Goal: Task Accomplishment & Management: Complete application form

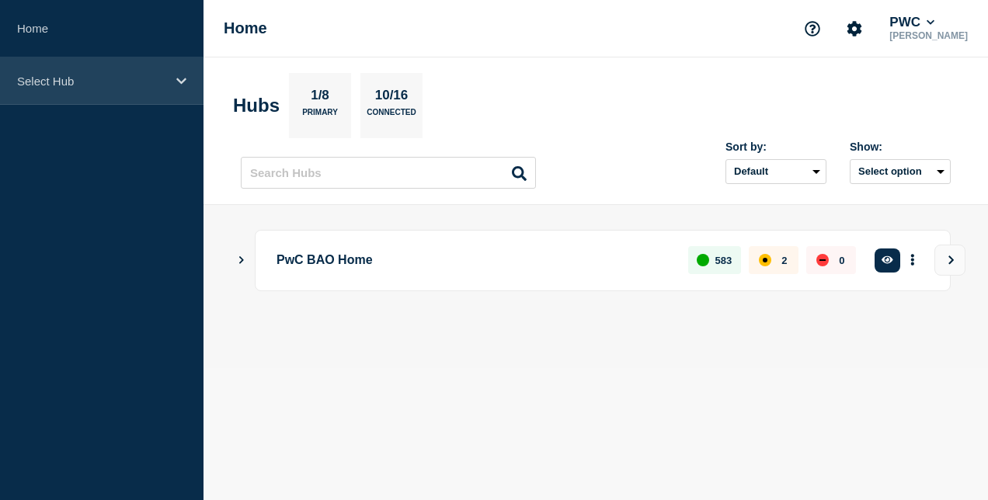
click at [148, 89] on div "Select Hub" at bounding box center [102, 80] width 204 height 47
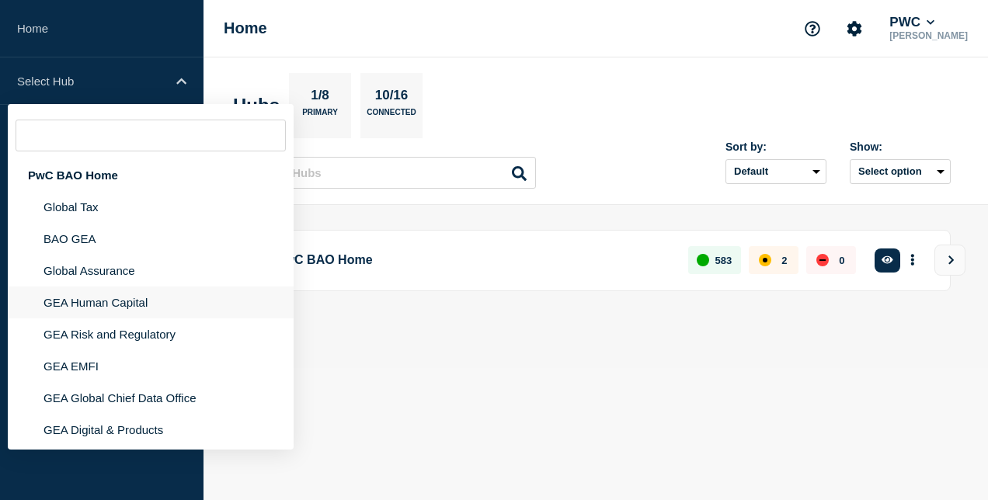
click at [142, 319] on li "GEA Human Capital" at bounding box center [151, 335] width 286 height 32
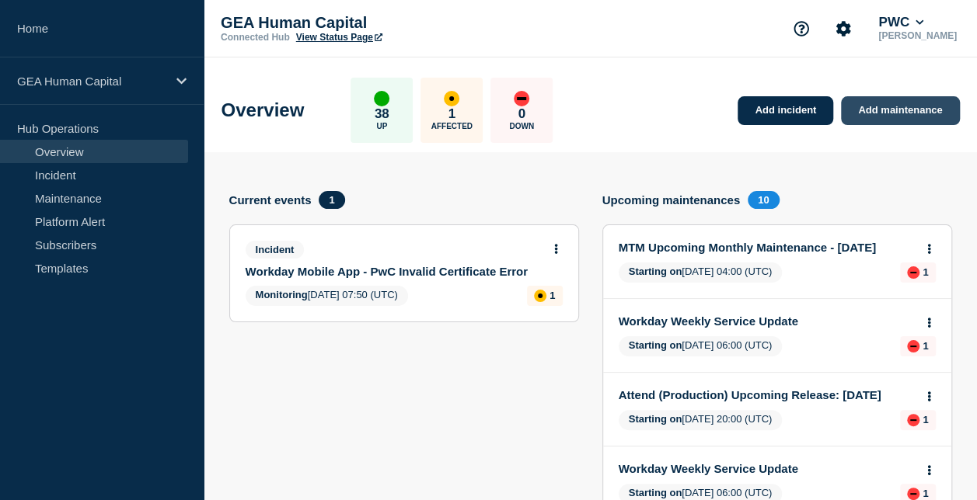
click at [907, 112] on link "Add maintenance" at bounding box center [900, 110] width 118 height 29
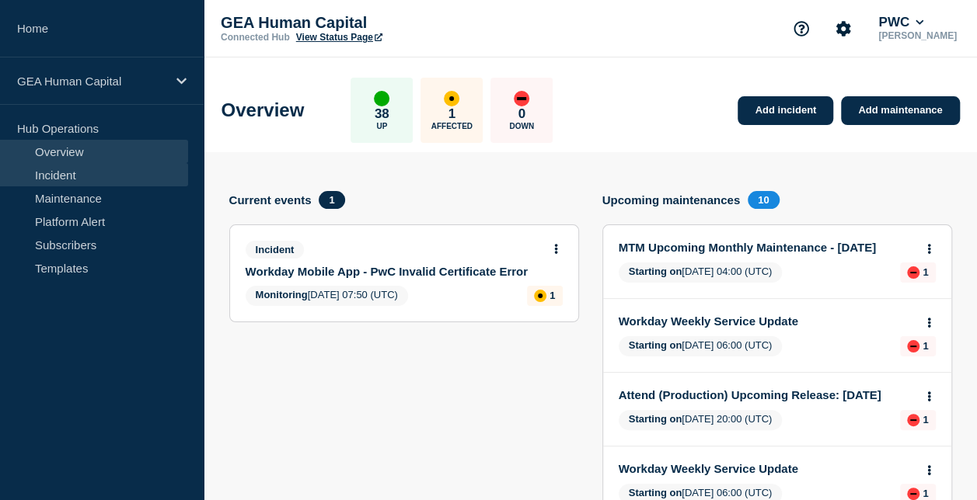
click at [89, 180] on link "Incident" at bounding box center [94, 174] width 188 height 23
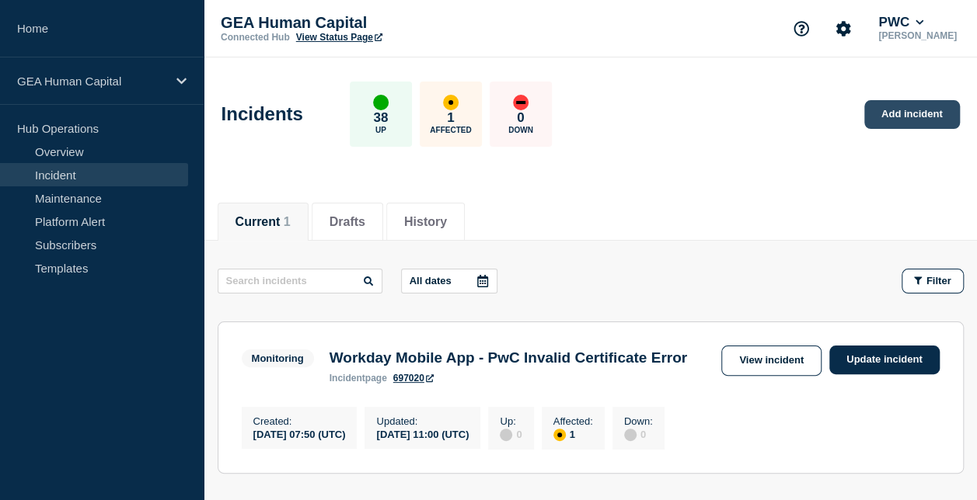
click at [901, 109] on link "Add incident" at bounding box center [912, 114] width 96 height 29
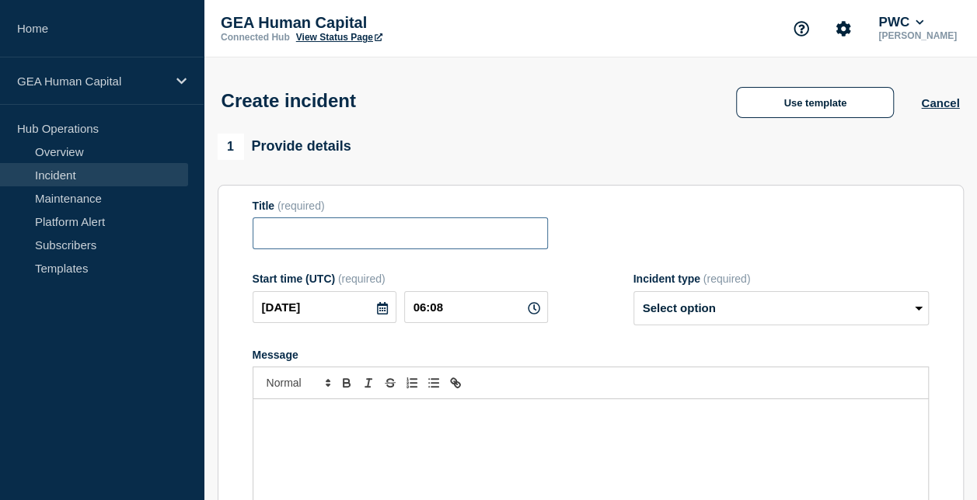
click at [407, 244] on input "Title" at bounding box center [399, 234] width 295 height 32
paste input "Cornerstone Email delay Issue – [DATE]"
type input "Cornerstone Email delay Issue"
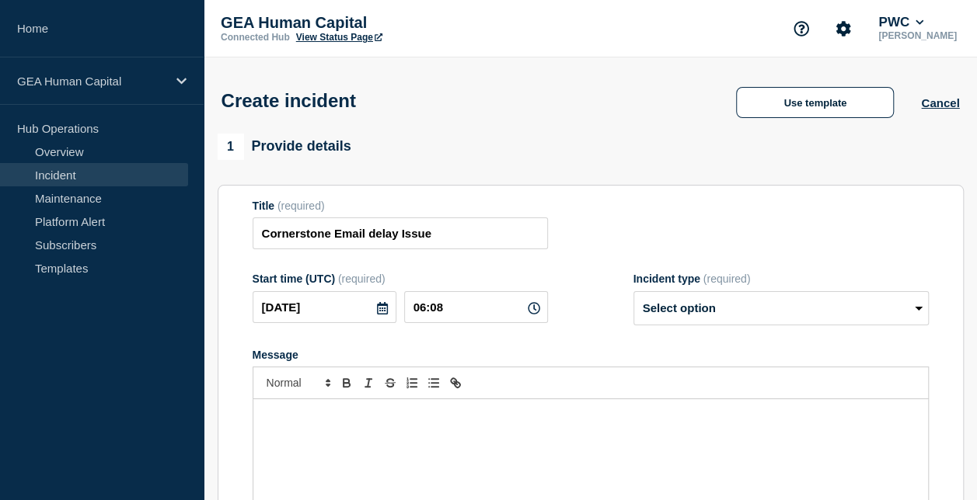
click at [404, 432] on div "Message" at bounding box center [590, 492] width 674 height 186
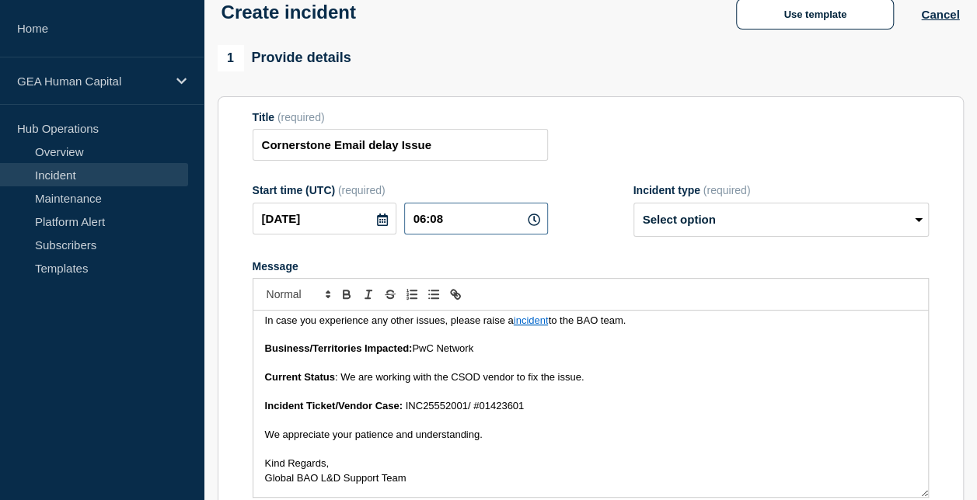
click at [475, 218] on input "06:08" at bounding box center [476, 219] width 144 height 32
type input "03:00"
click at [762, 223] on select "Select option Investigating Identified Monitoring" at bounding box center [780, 220] width 295 height 34
select select "investigating"
click at [633, 205] on select "Select option Investigating Identified Monitoring" at bounding box center [780, 220] width 295 height 34
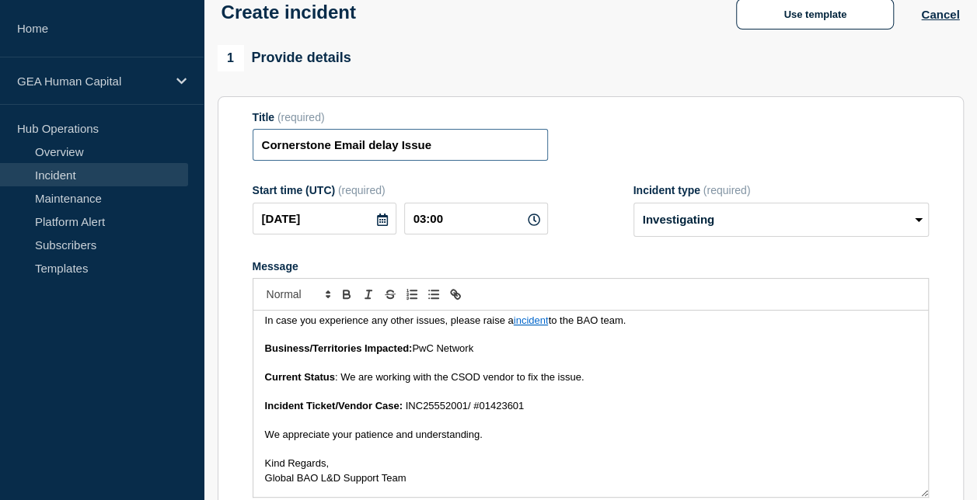
click at [471, 148] on input "Cornerstone Email delay Issue" at bounding box center [399, 145] width 295 height 32
type input "Cornerstone Email delay"
click at [479, 412] on span "/ #" at bounding box center [473, 406] width 11 height 12
click at [462, 378] on span ": We are working with the CSOD vendor to fix the issue." at bounding box center [459, 377] width 249 height 12
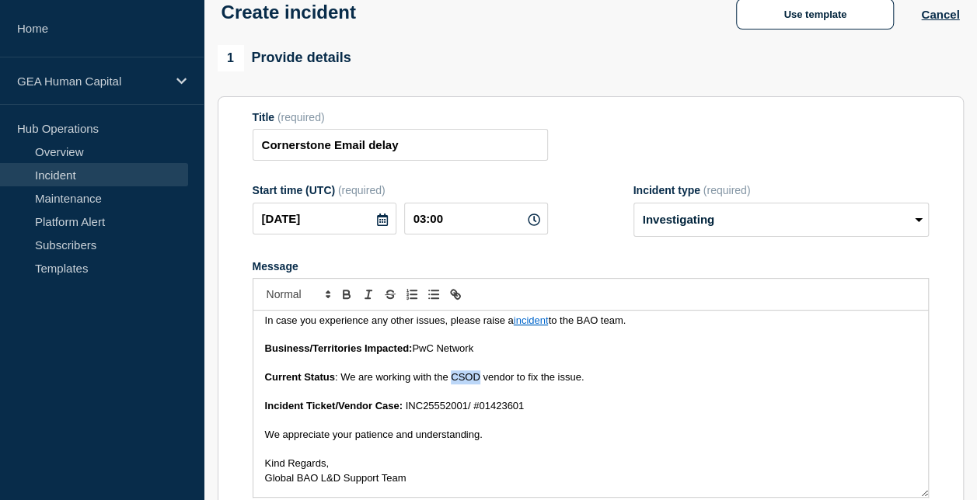
click at [462, 378] on span ": We are working with the CSOD vendor to fix the issue." at bounding box center [459, 377] width 249 height 12
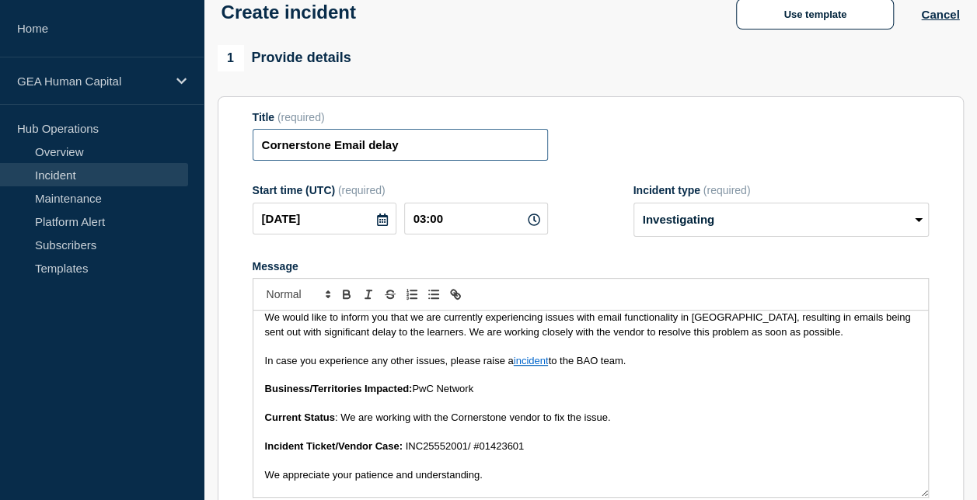
click at [409, 141] on input "Cornerstone Email delay" at bounding box center [399, 145] width 295 height 32
click at [328, 147] on input "Email Delay in [GEOGRAPHIC_DATA]" at bounding box center [399, 145] width 295 height 32
click at [349, 149] on input "Email Delay trigger in [GEOGRAPHIC_DATA]" at bounding box center [399, 145] width 295 height 32
click at [420, 145] on input "Delay in email trigger in [GEOGRAPHIC_DATA]" at bounding box center [399, 145] width 295 height 32
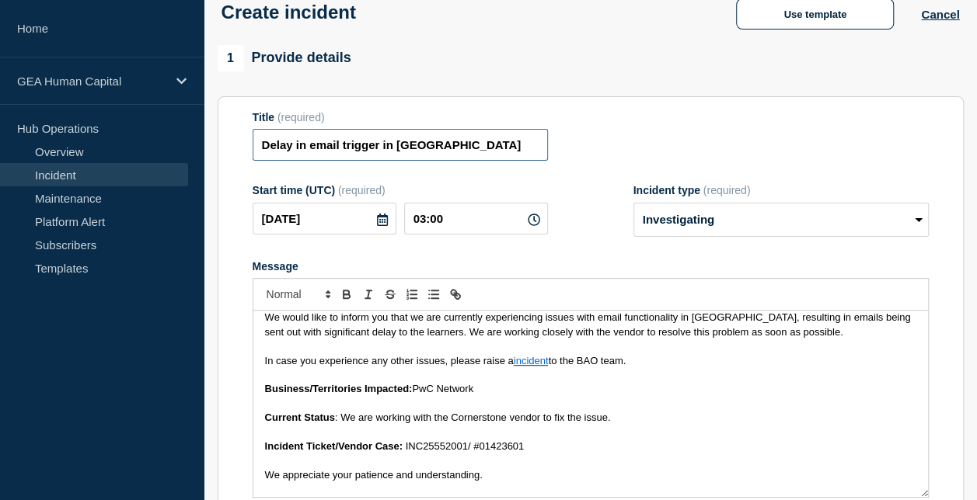
click at [420, 145] on input "Delay in email trigger in [GEOGRAPHIC_DATA]" at bounding box center [399, 145] width 295 height 32
paste input "Title"
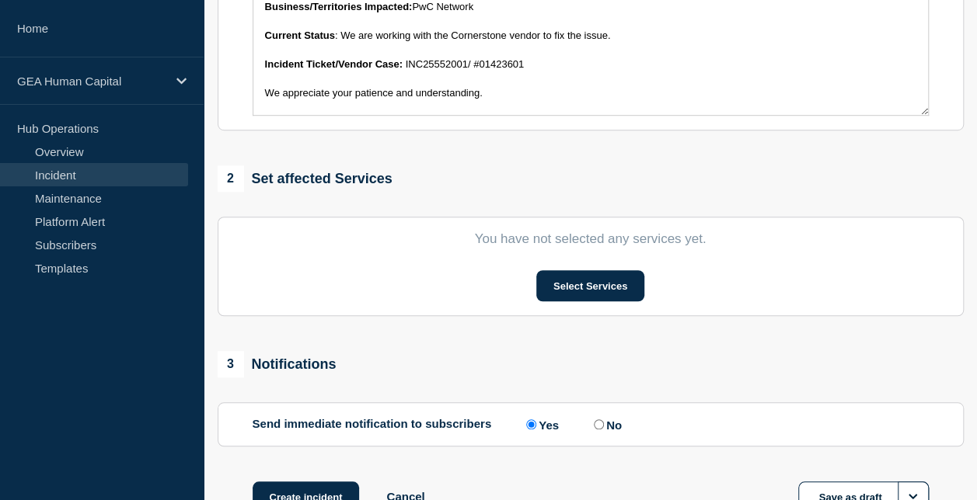
scroll to position [455, 0]
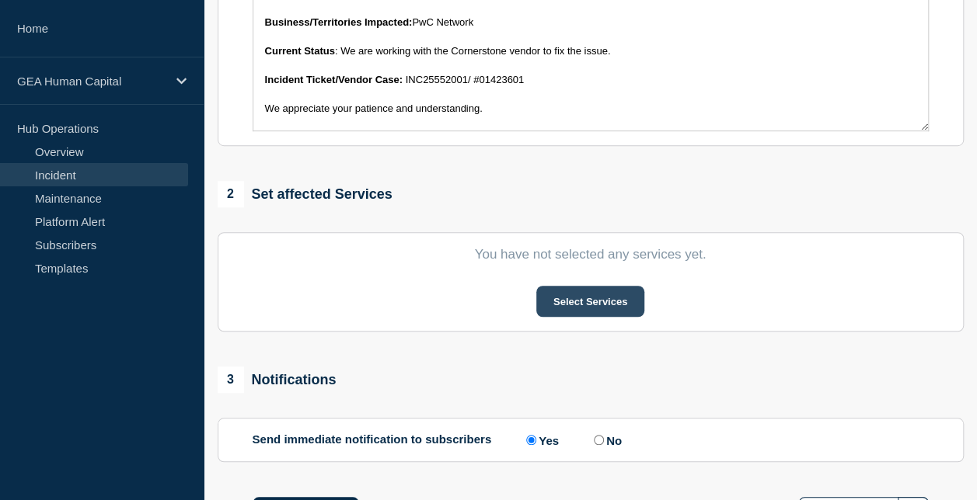
type input "Email trigger delay in [GEOGRAPHIC_DATA]"
click at [620, 306] on button "Select Services" at bounding box center [590, 301] width 108 height 31
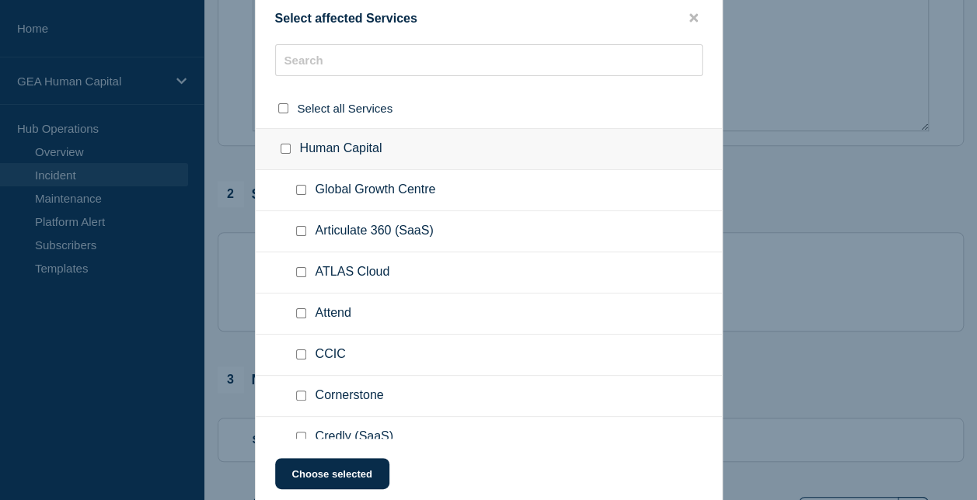
click at [305, 392] on input "Cornerstone checkbox" at bounding box center [301, 396] width 10 height 10
checkbox input "true"
click at [331, 480] on button "Choose selected" at bounding box center [332, 473] width 114 height 31
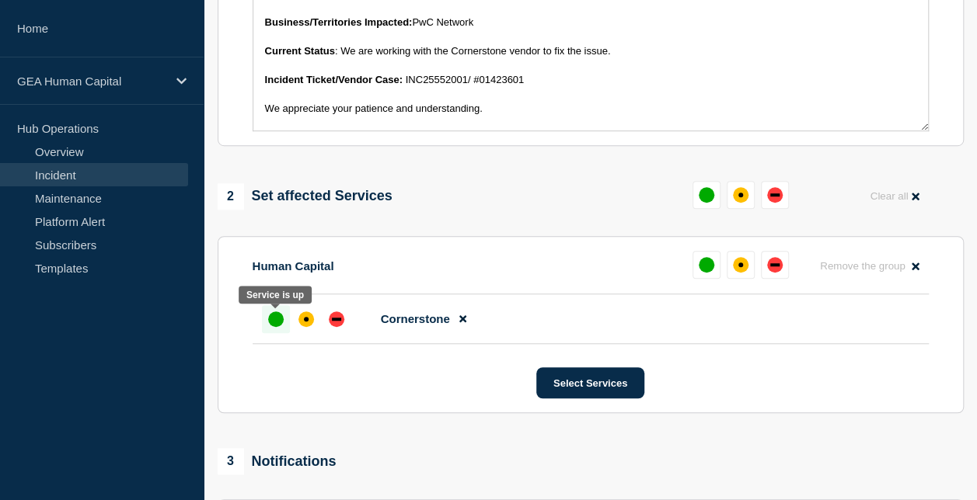
click at [273, 320] on div "up" at bounding box center [276, 320] width 16 height 16
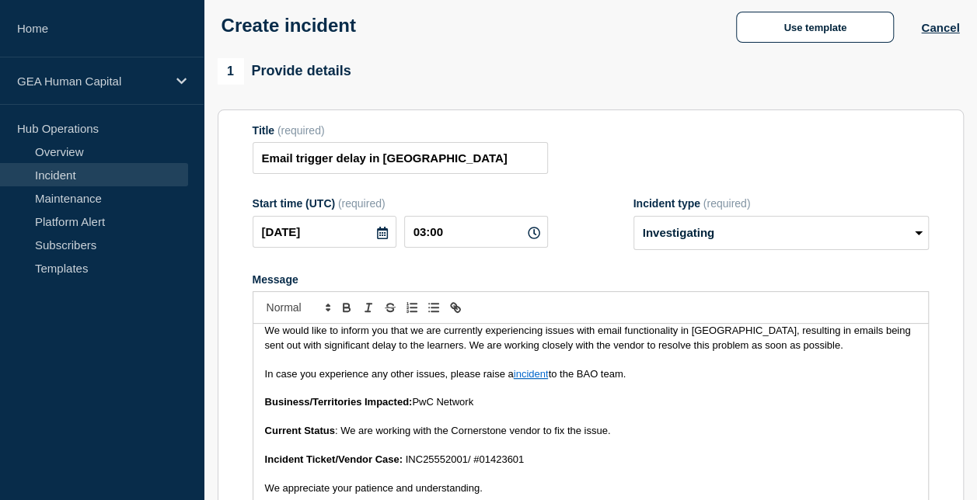
scroll to position [668, 0]
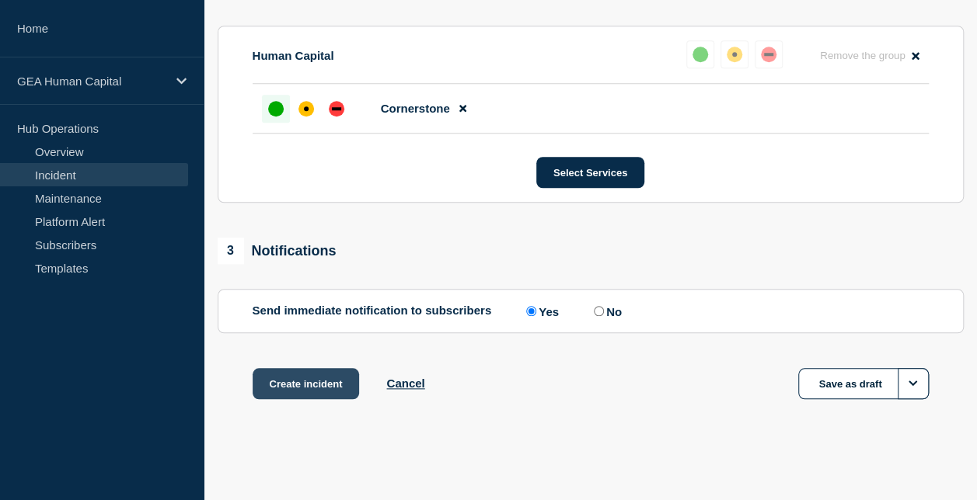
click at [291, 388] on button "Create incident" at bounding box center [305, 383] width 107 height 31
